Goal: Task Accomplishment & Management: Manage account settings

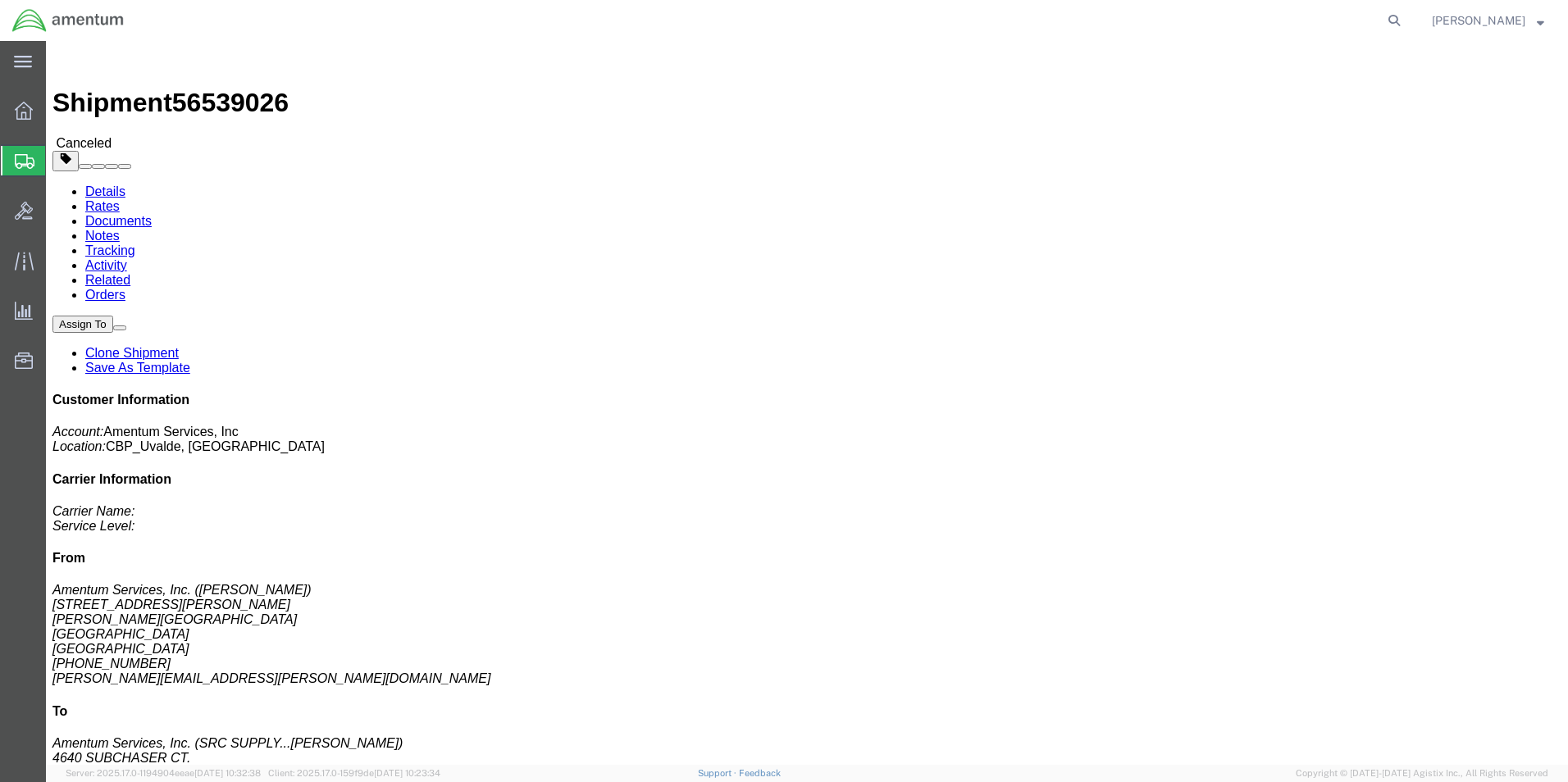
click at [0, 0] on span "Create from Template" at bounding box center [0, 0] width 0 height 0
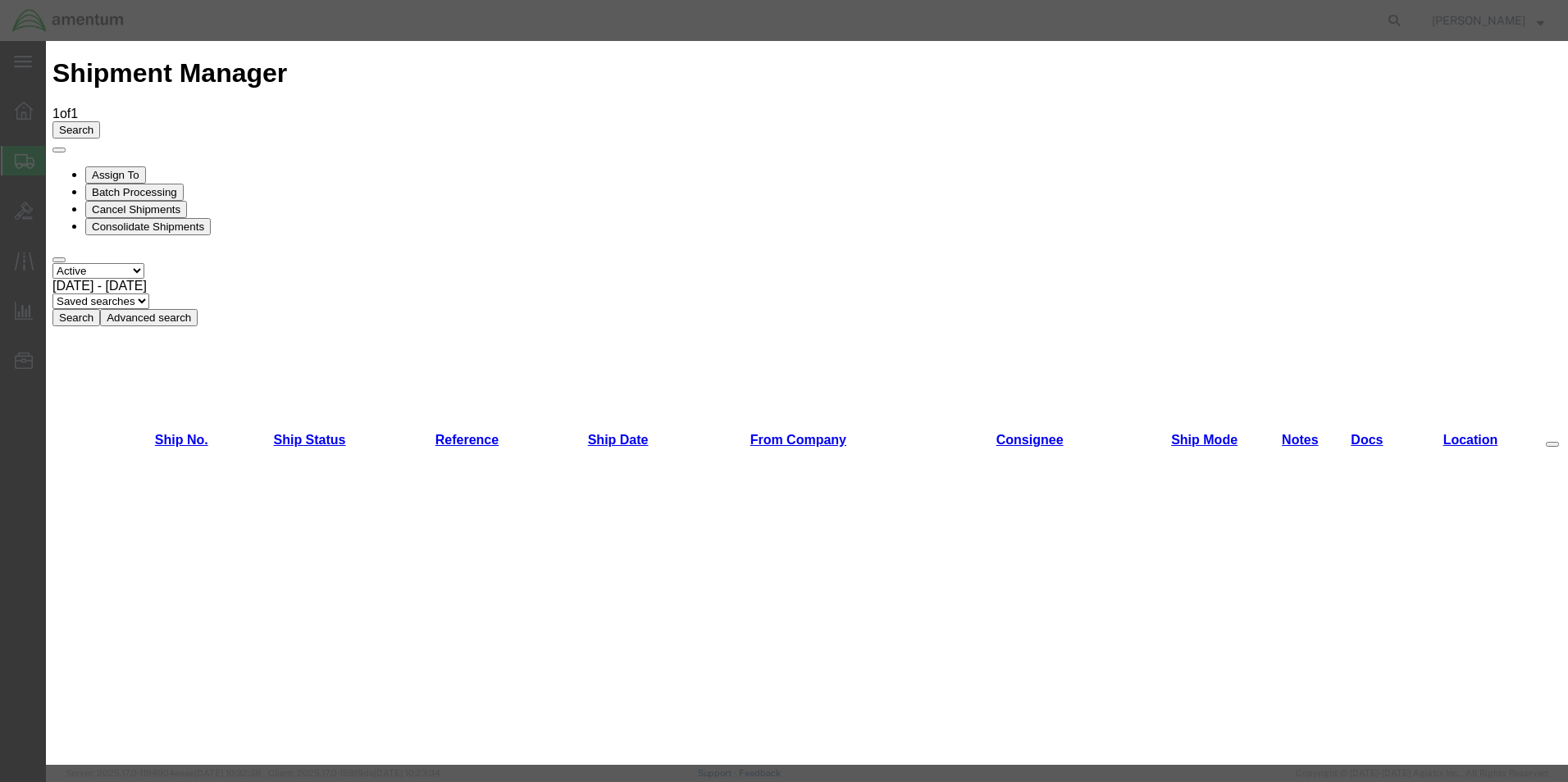
scroll to position [902, 0]
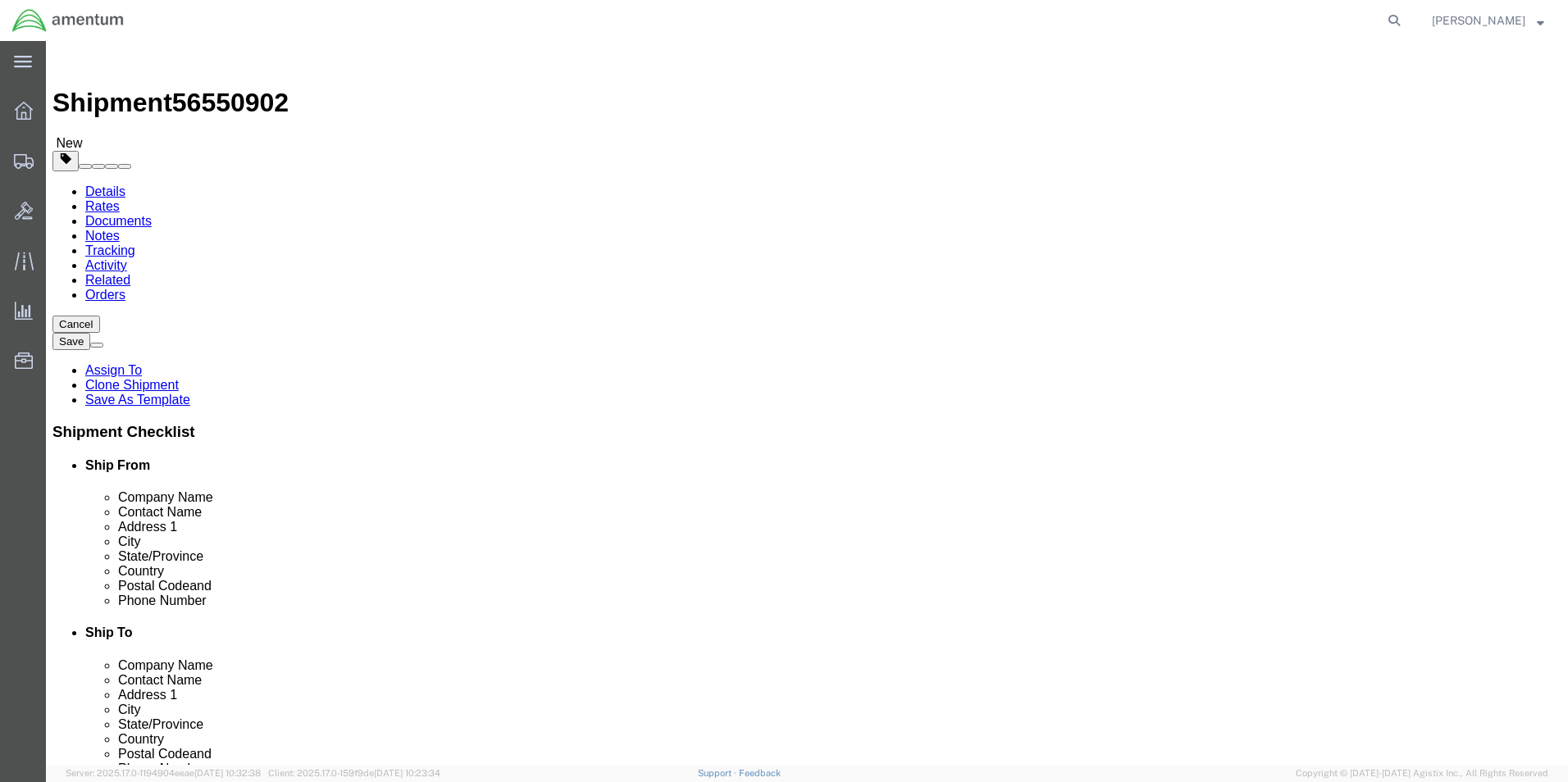
select select "49950"
select select
click div "Ship From Location Location [GEOGRAPHIC_DATA], [GEOGRAPHIC_DATA] My Profile Loc…"
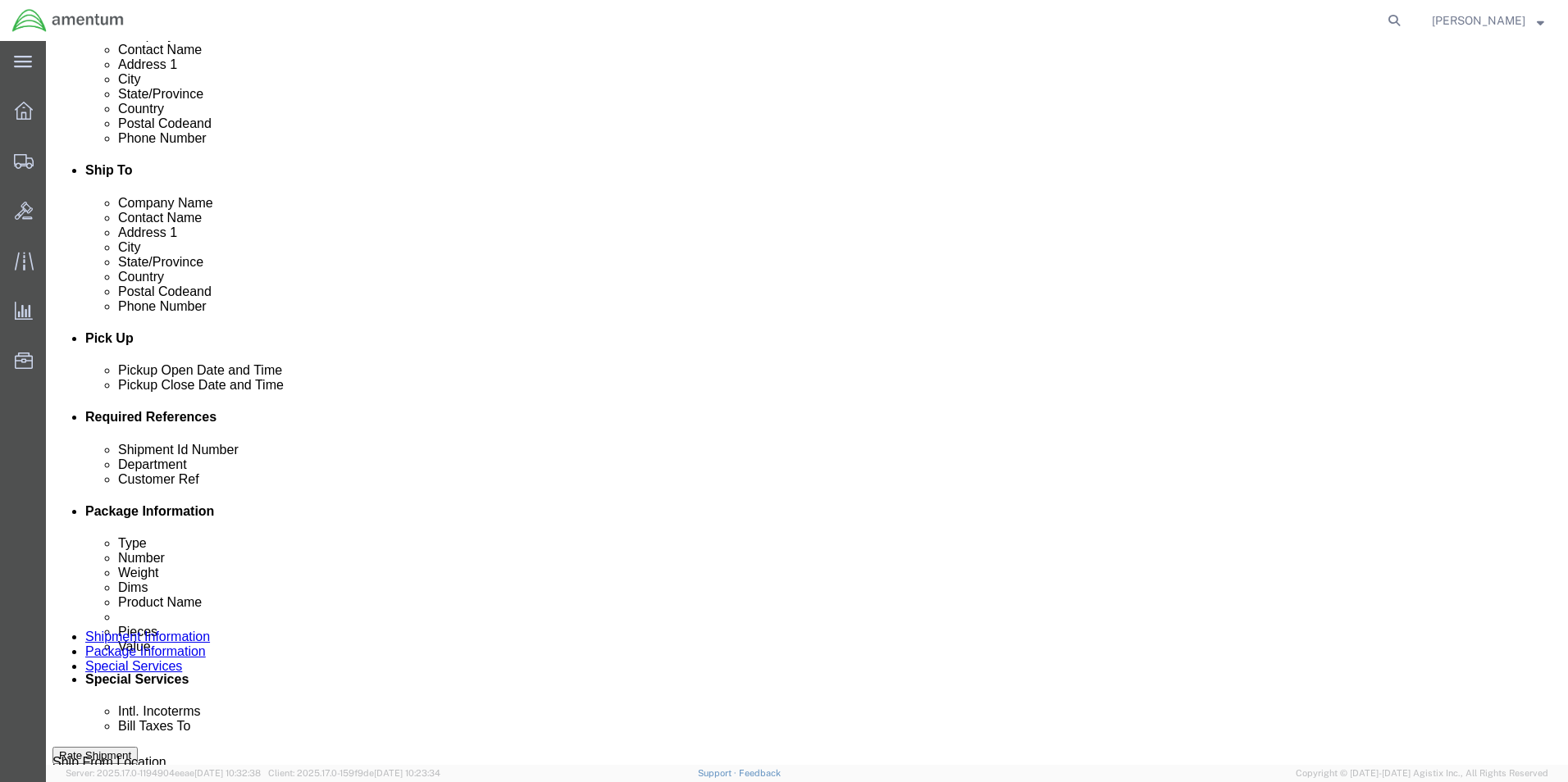
scroll to position [492, 0]
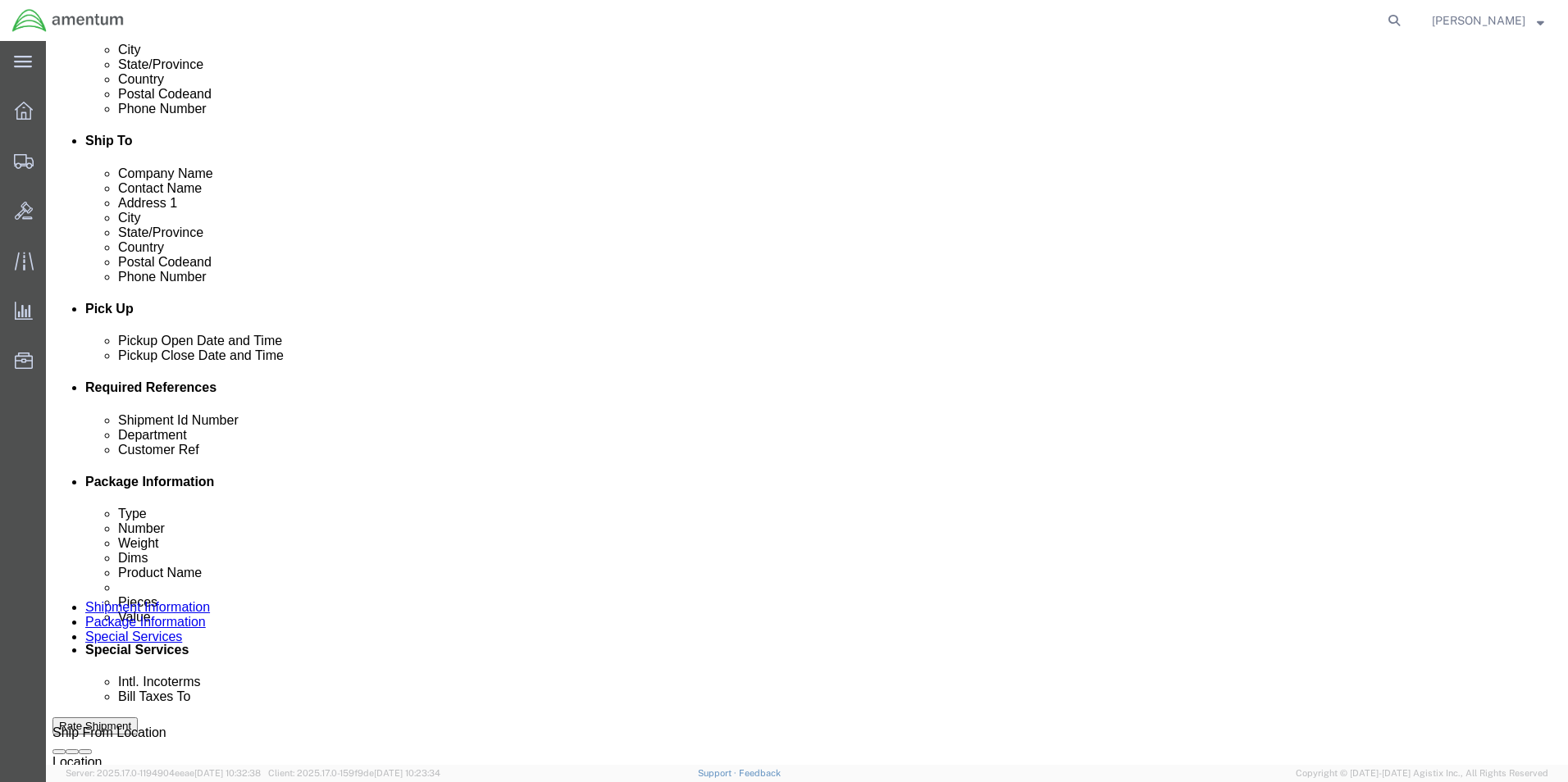
click input "CBP0034811"
type input "CBP0043314"
click div "Shipment Id Number CALIBRATIONS Select Account Type Activity ID Airline Appoint…"
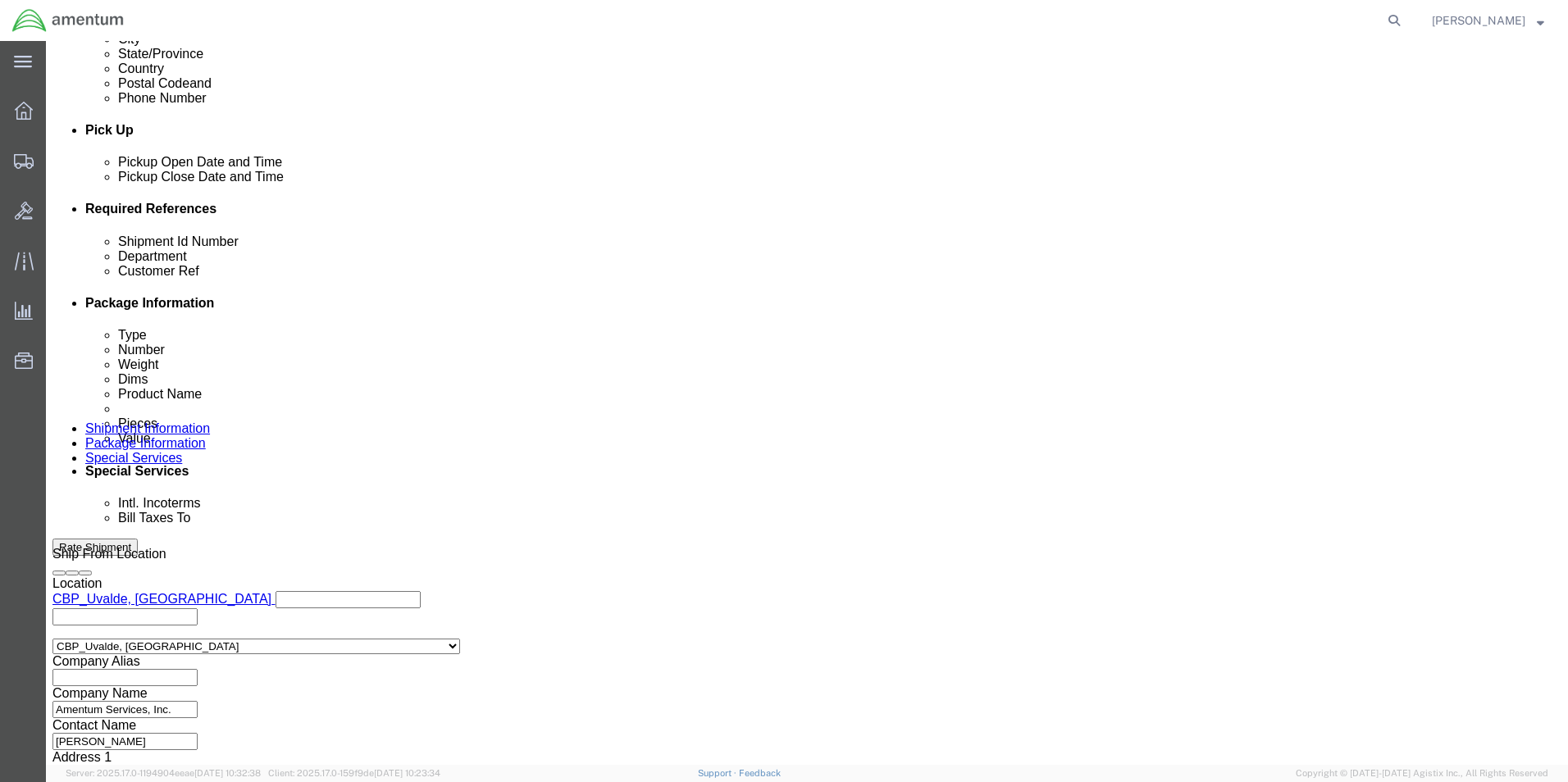
scroll to position [715, 0]
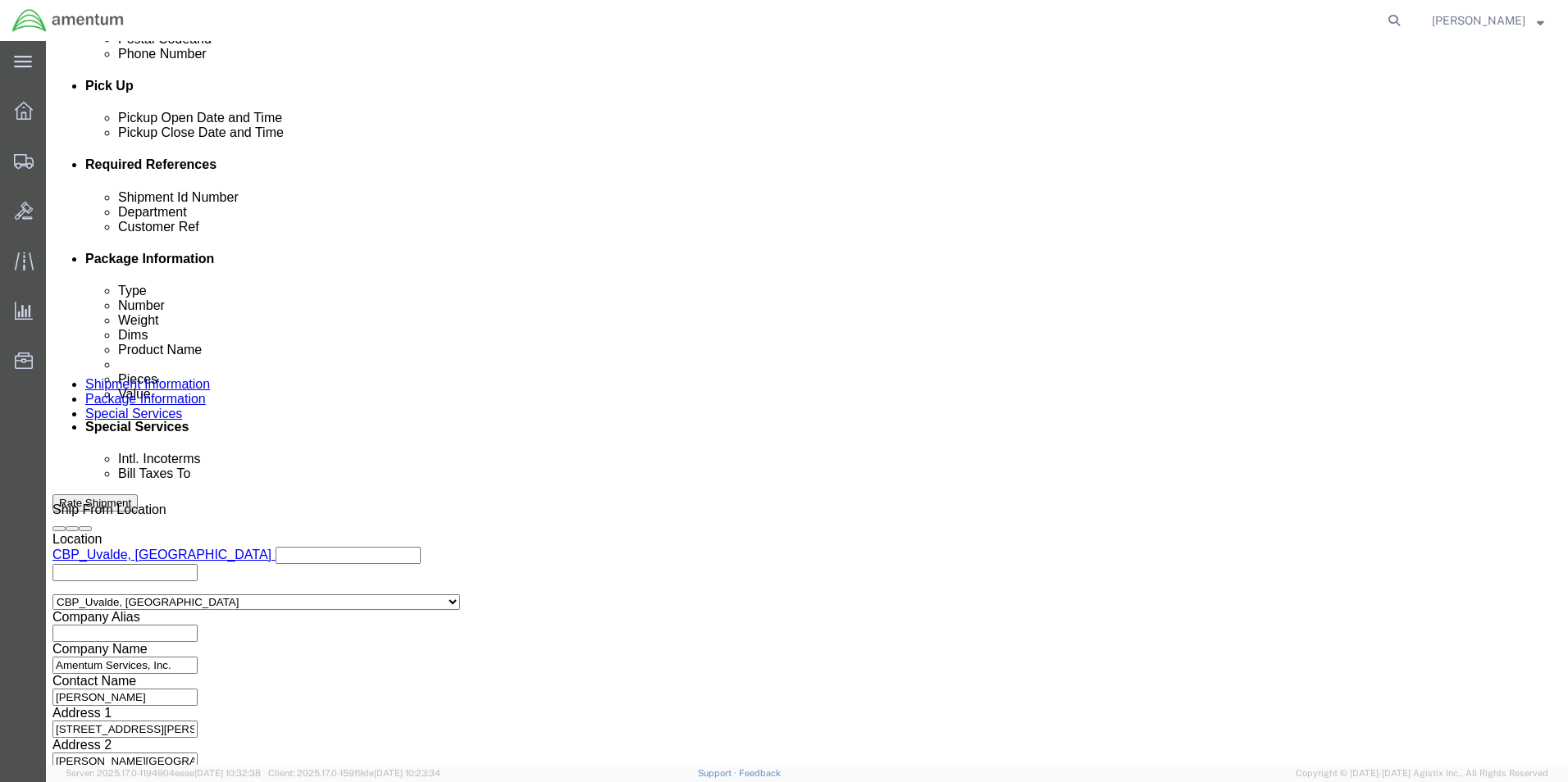
click button "Continue"
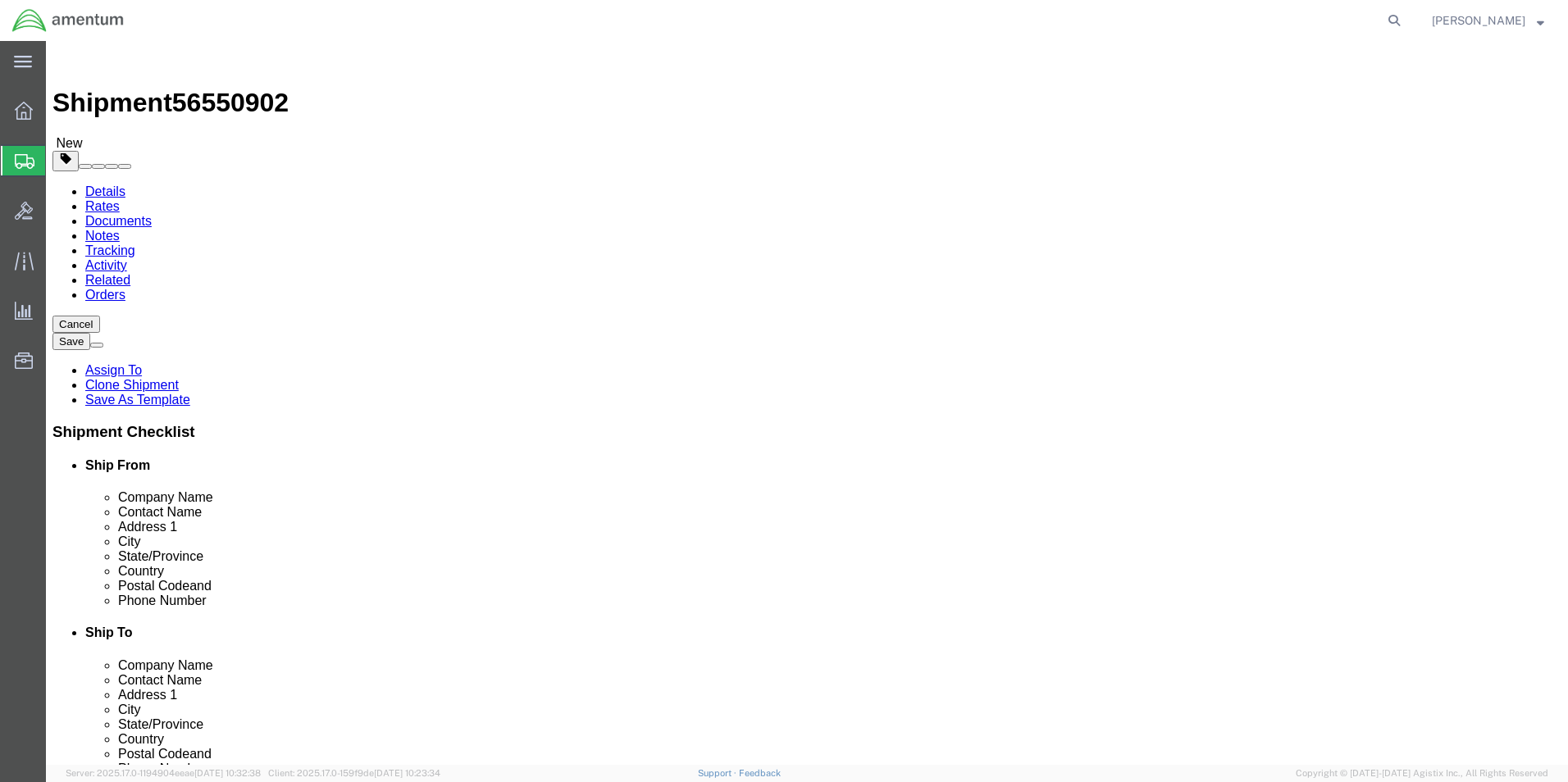
click button "Rate Shipment"
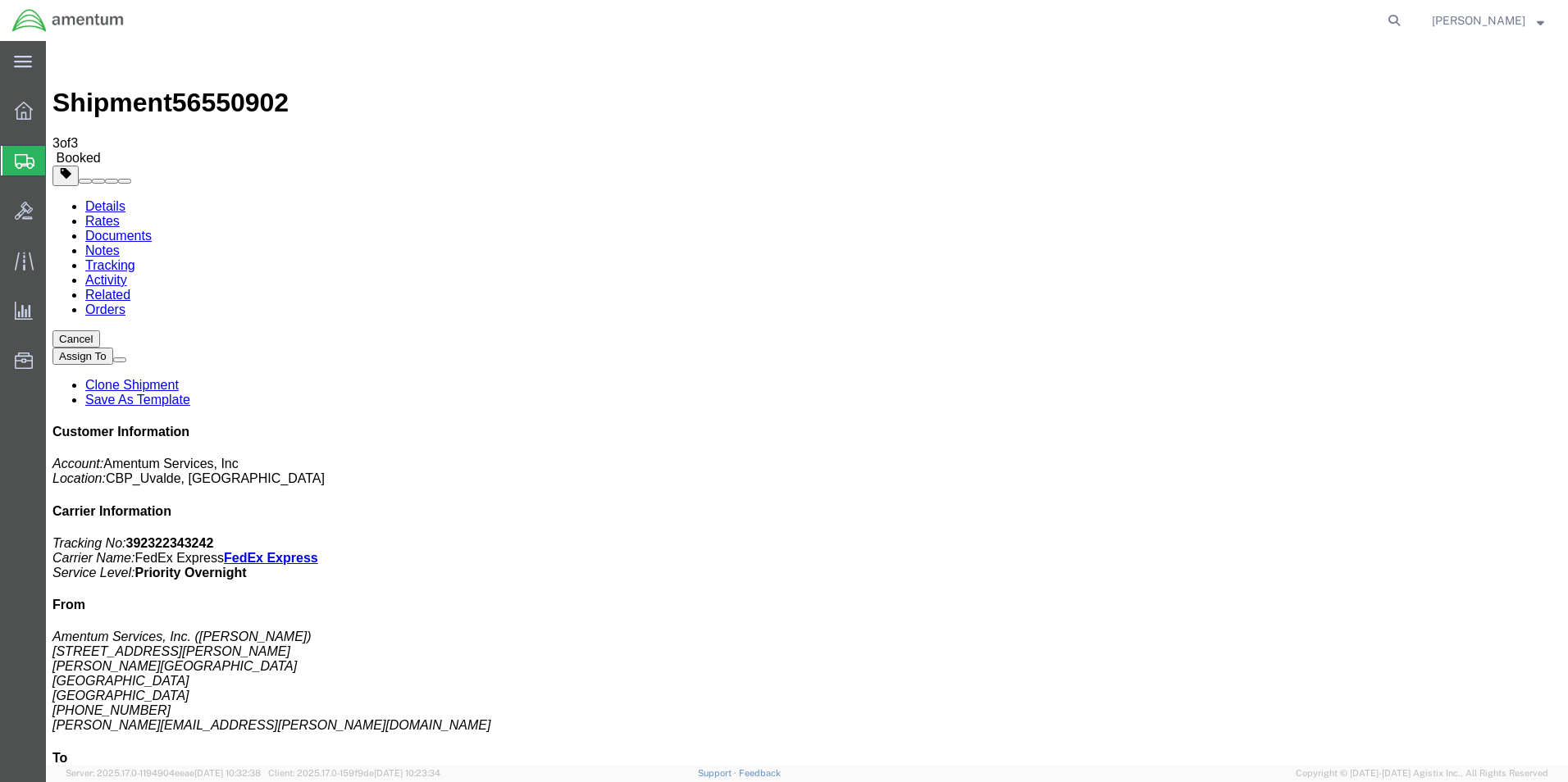
click at [0, 0] on span "Shipment Manager" at bounding box center [0, 0] width 0 height 0
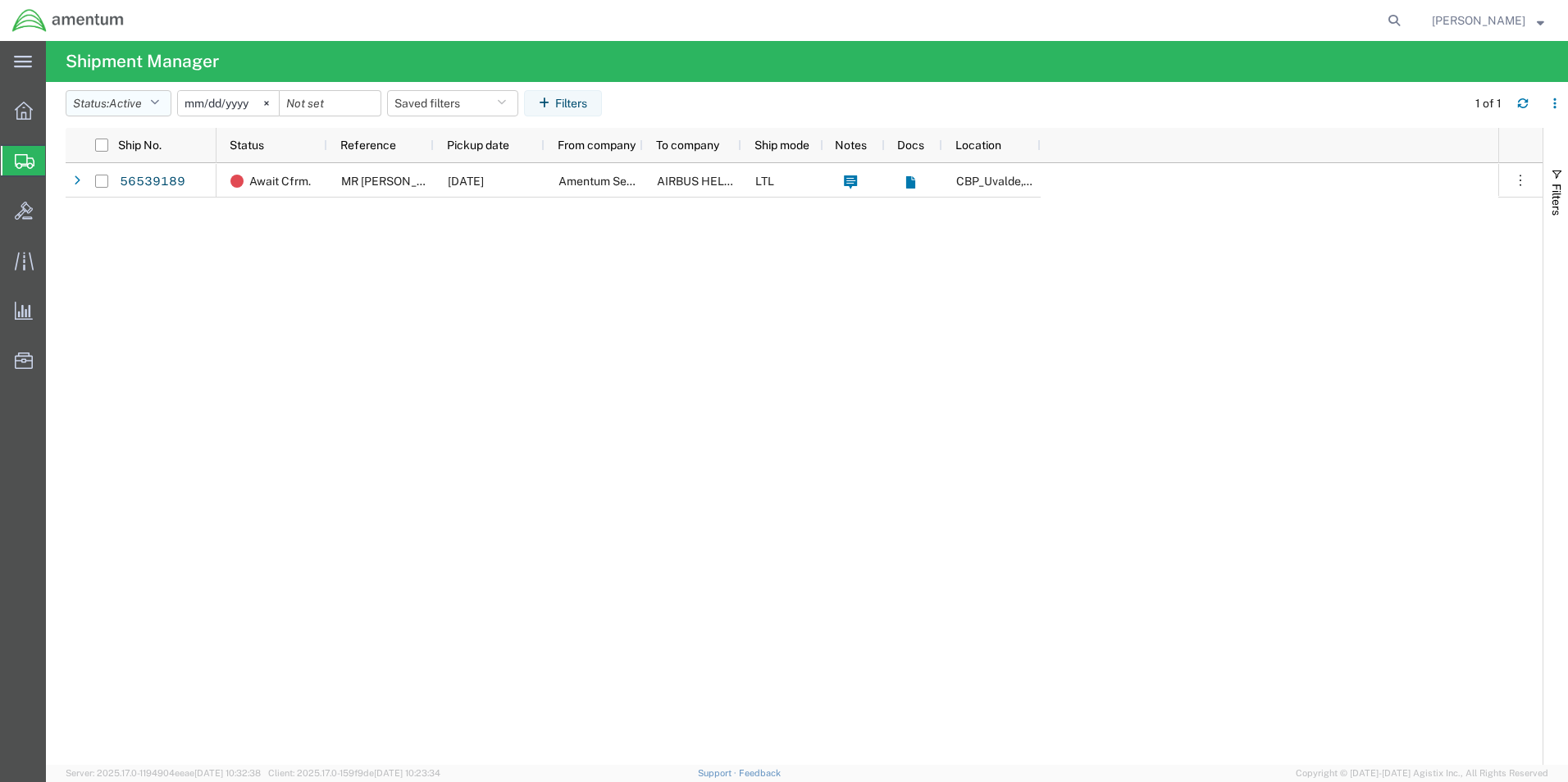
click at [159, 101] on icon "button" at bounding box center [155, 103] width 9 height 12
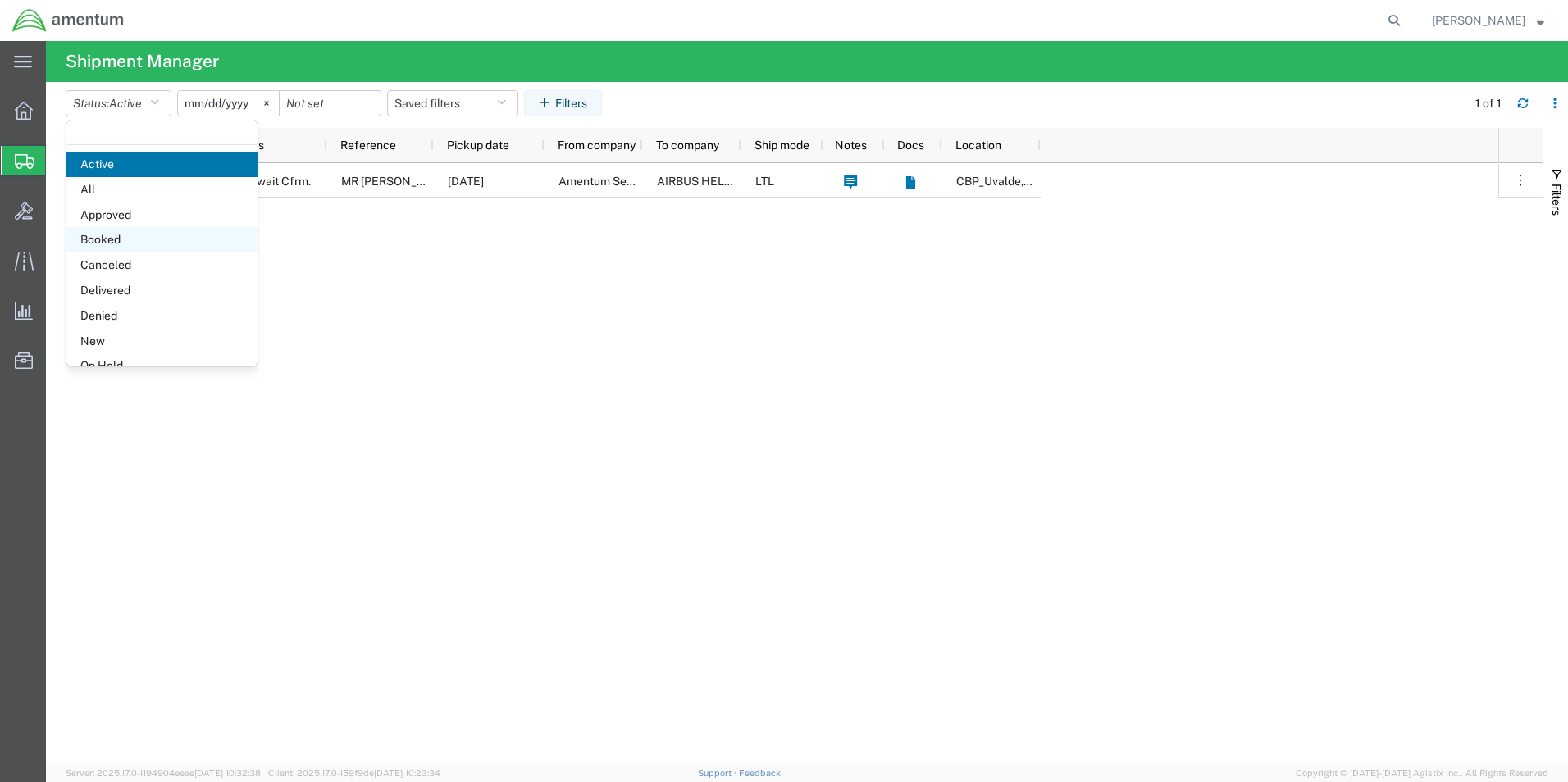
click at [107, 233] on span "Booked" at bounding box center [161, 240] width 191 height 25
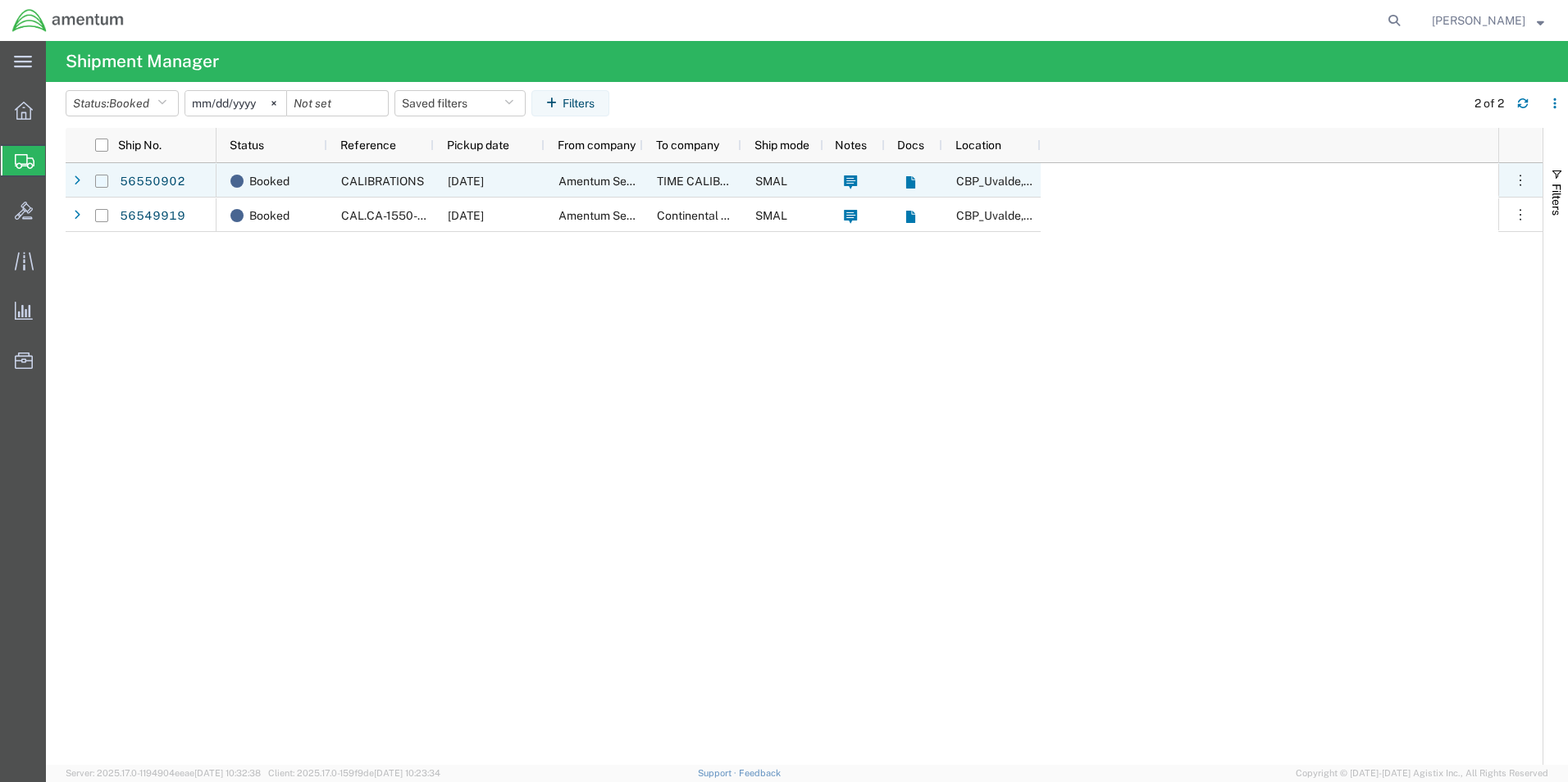
click at [102, 181] on input "Press Space to toggle row selection (unchecked)" at bounding box center [101, 181] width 14 height 14
checkbox input "true"
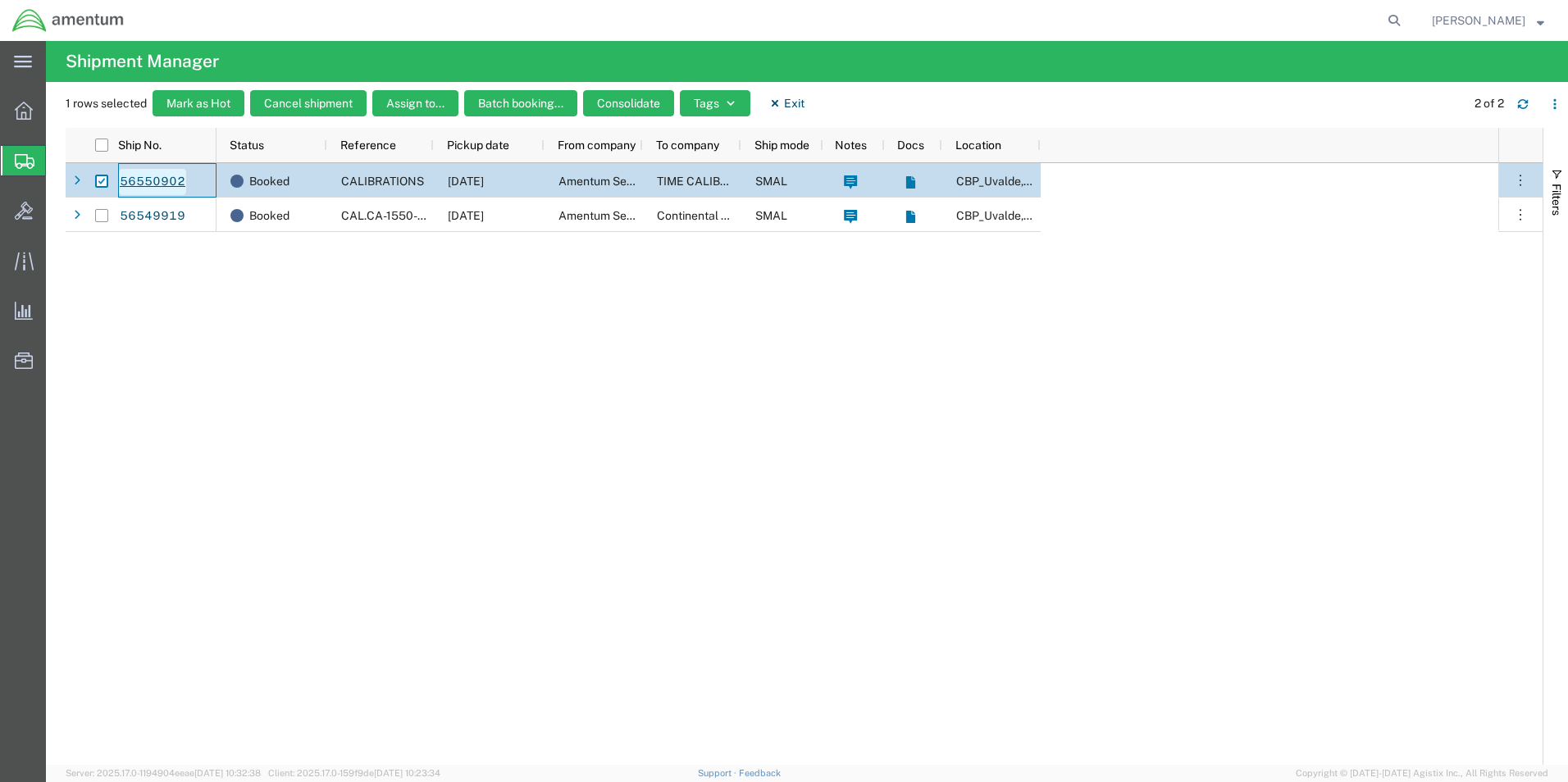
click at [164, 181] on link "56550902" at bounding box center [153, 182] width 67 height 26
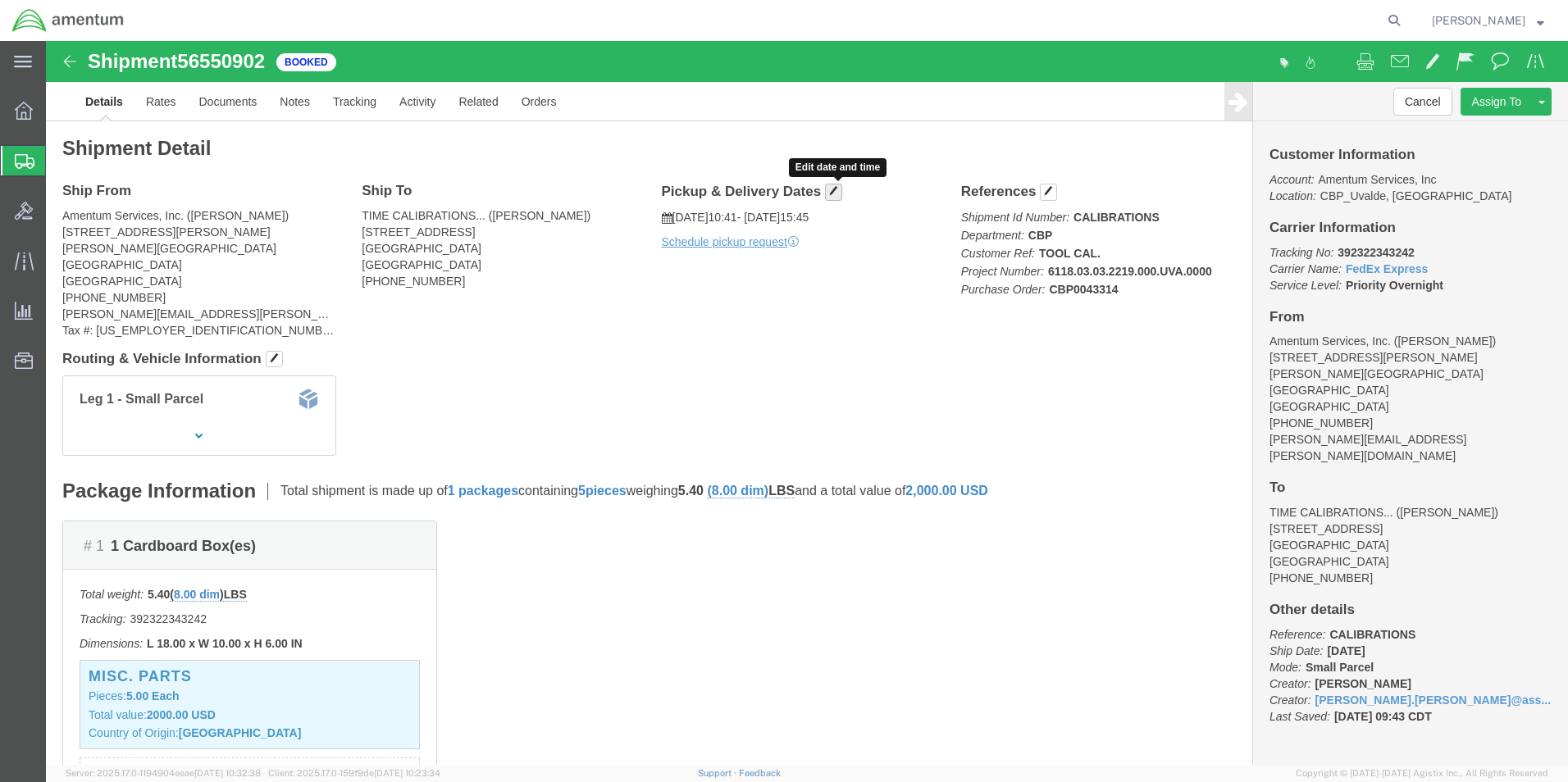
click span "button"
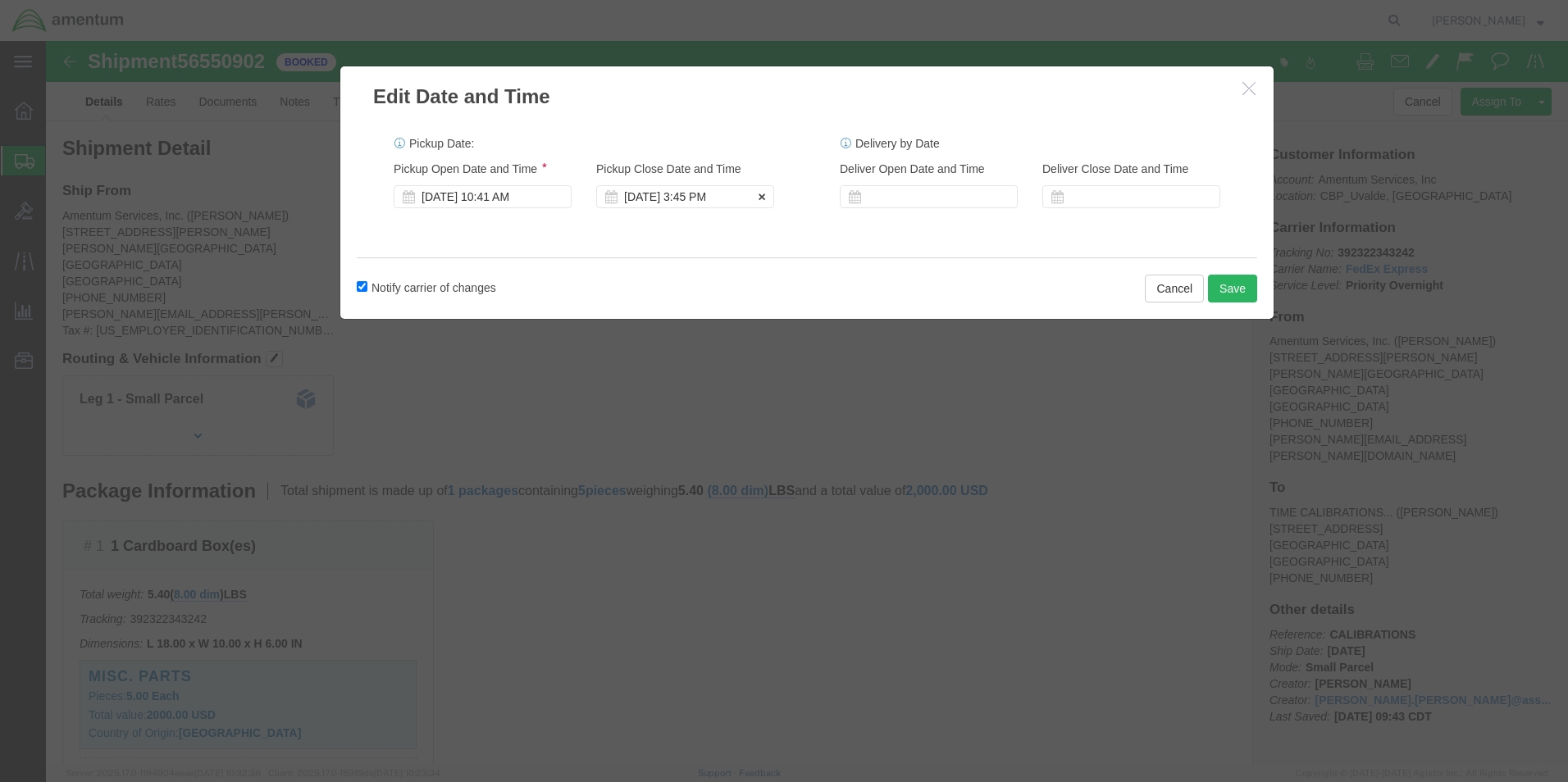
click div "[DATE] 3:45 PM"
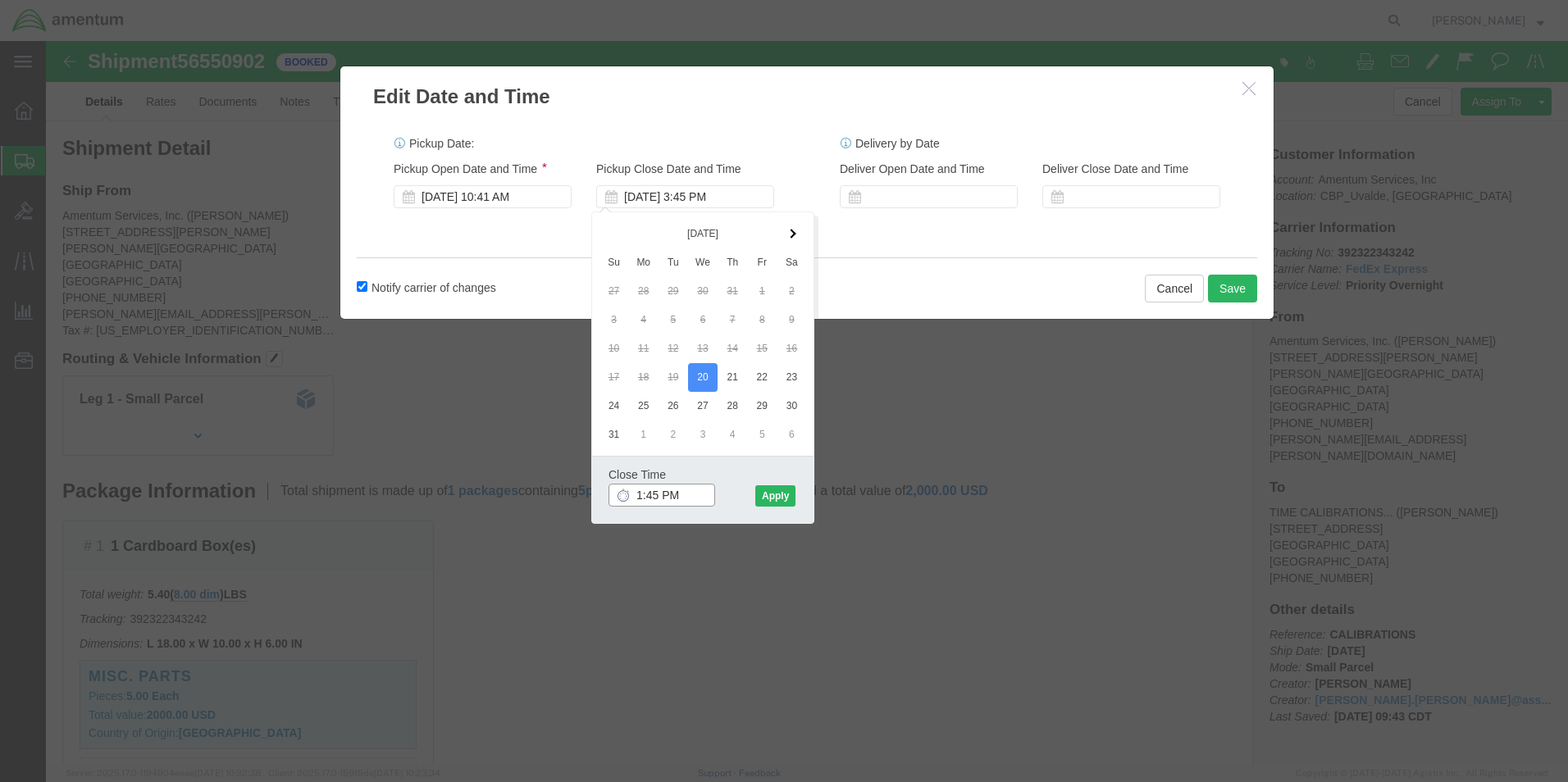
click input "1:45 PM"
type input "1:00 PM"
click button "Apply"
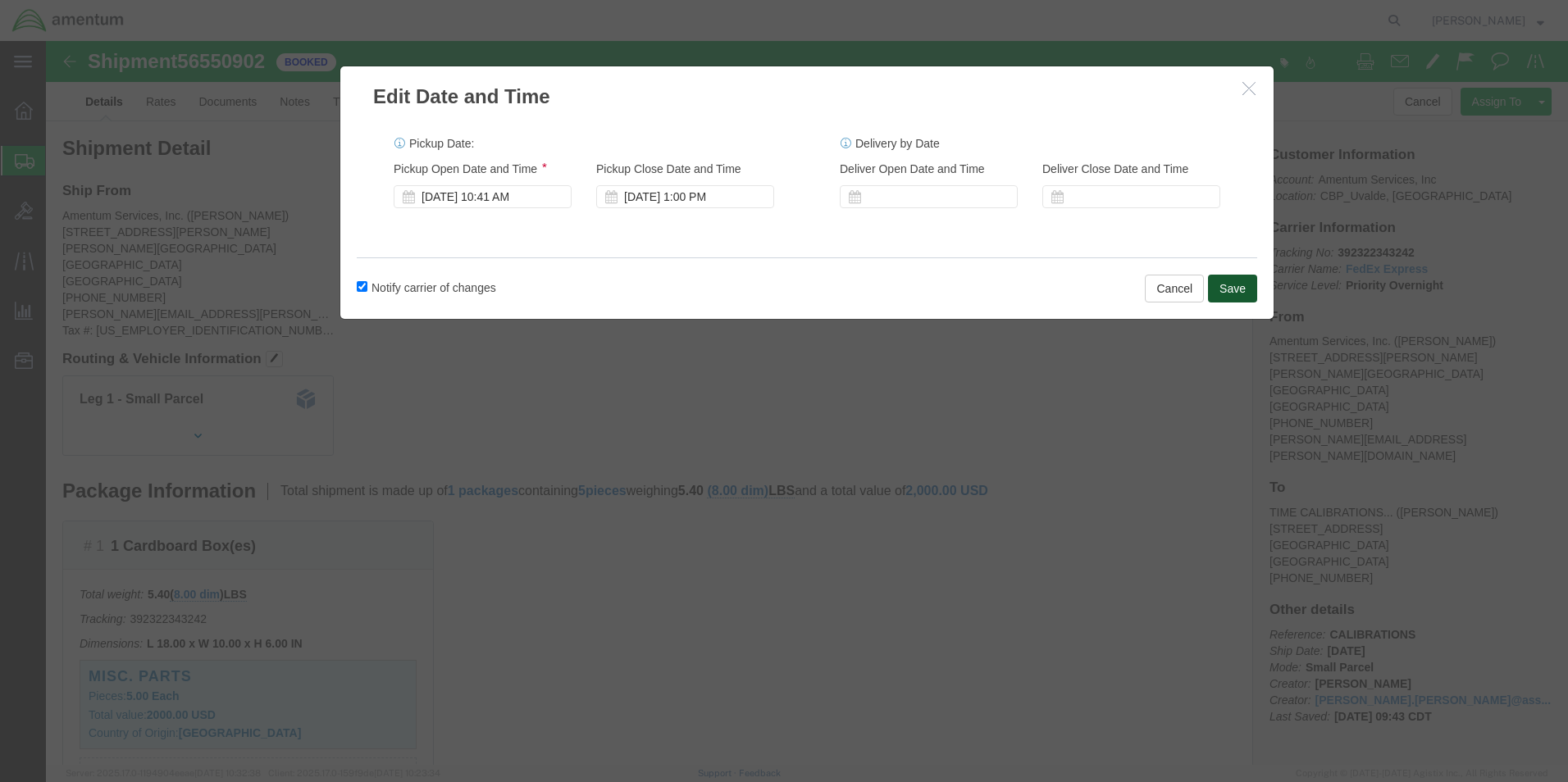
click button "Save"
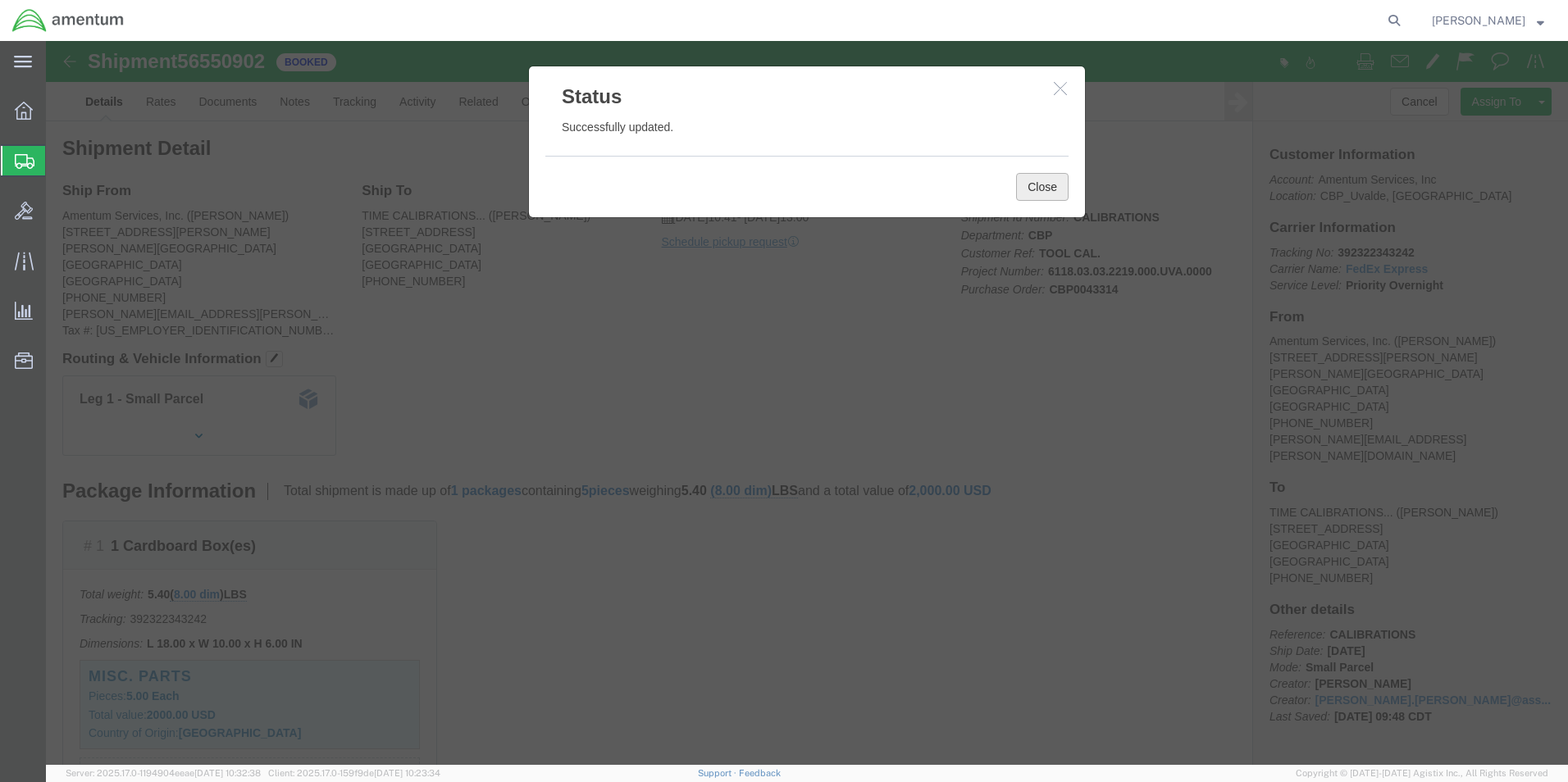
click button "Close"
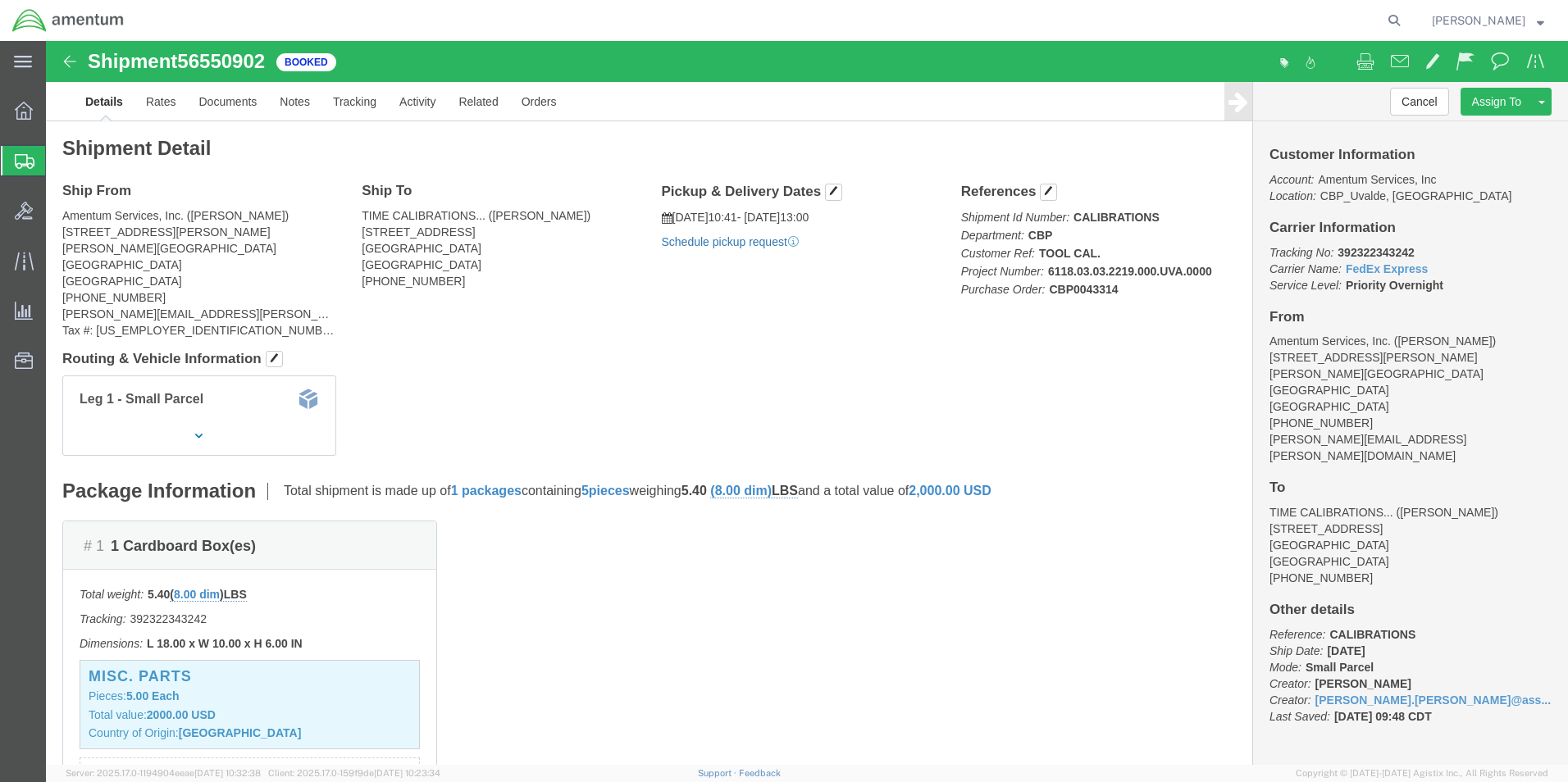
click link "Schedule pickup request"
click at [1534, 20] on span "[PERSON_NAME]" at bounding box center [1488, 21] width 112 height 18
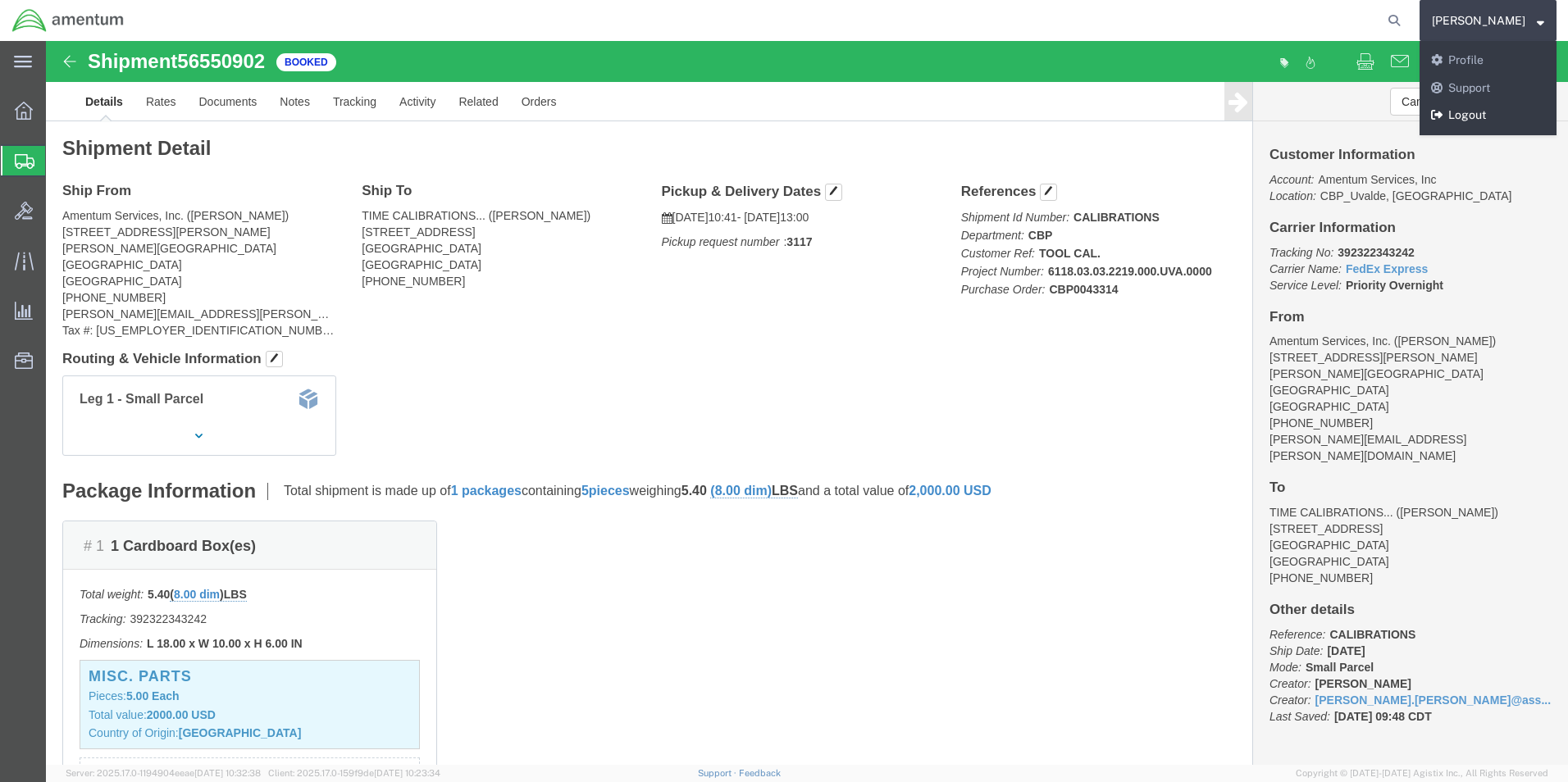
click at [1488, 108] on link "Logout" at bounding box center [1487, 115] width 136 height 28
